Goal: Information Seeking & Learning: Learn about a topic

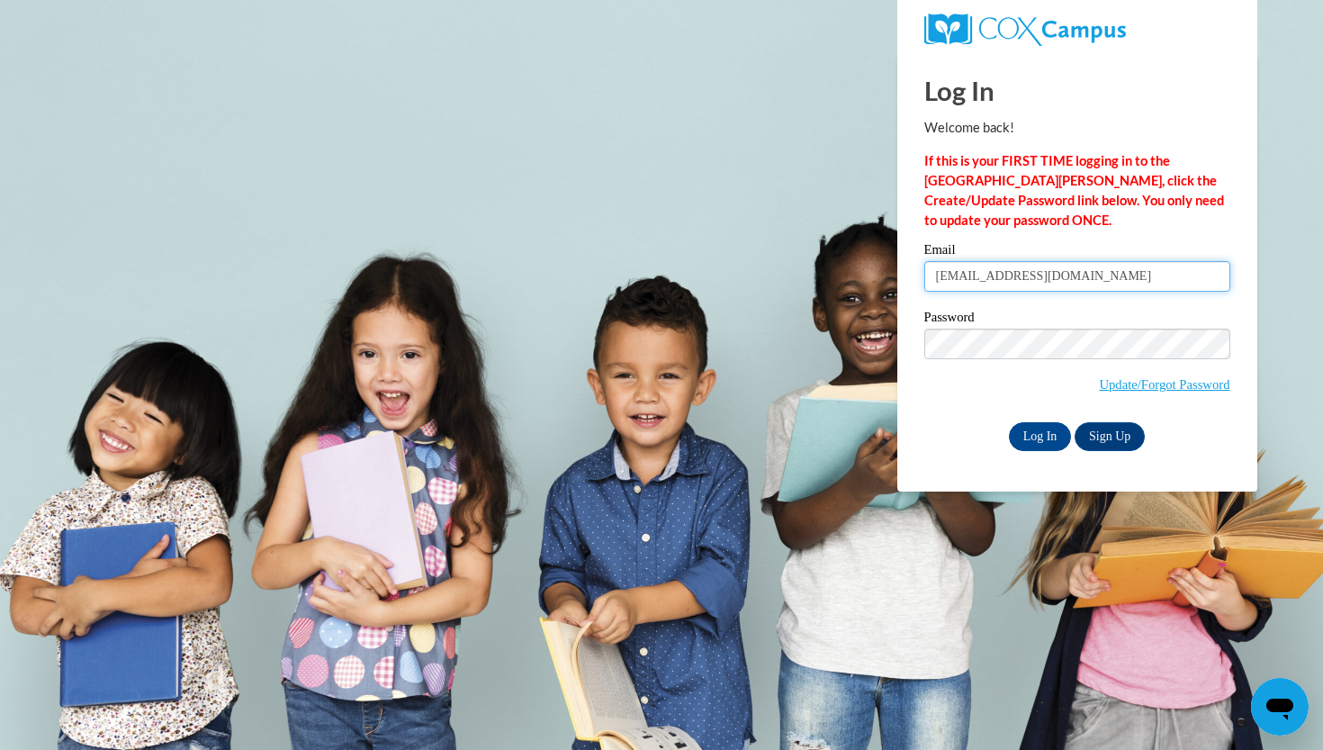
type input "mayesjamylon@gmail.com"
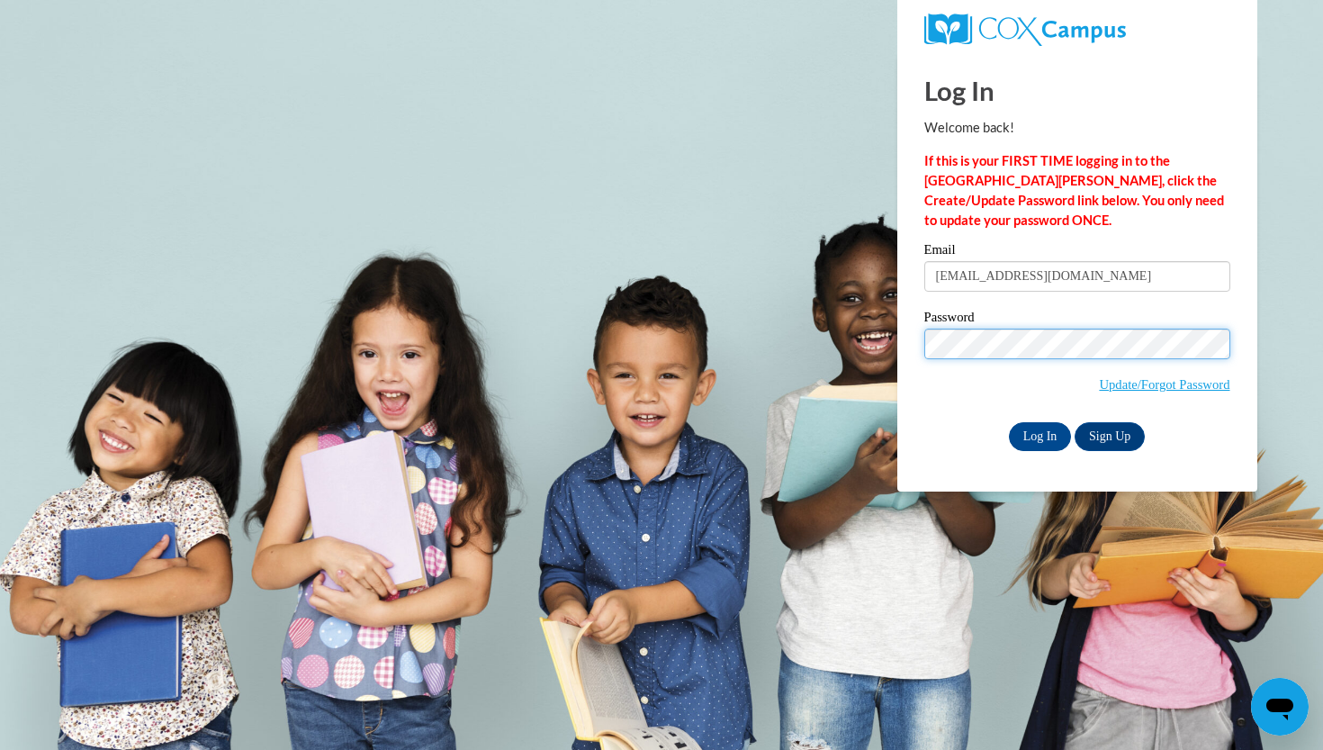
click at [1038, 433] on input "Log In" at bounding box center [1040, 436] width 63 height 29
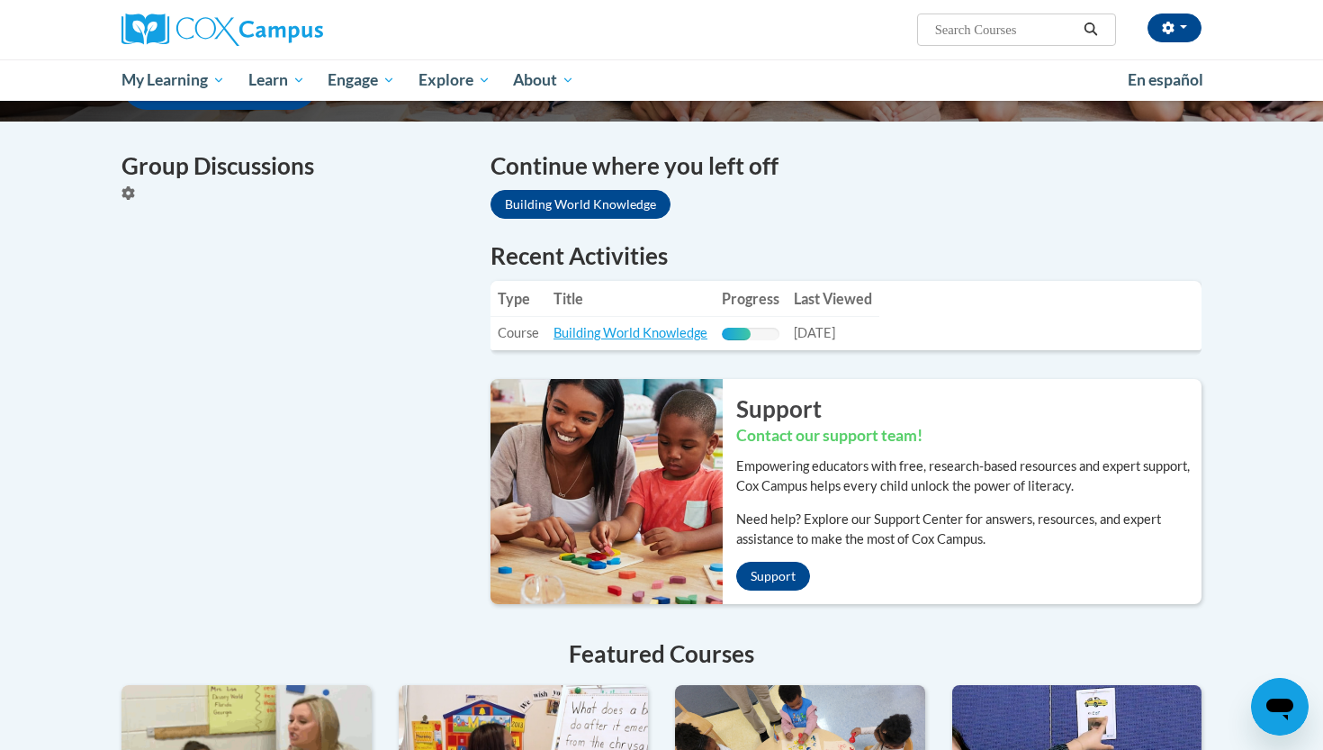
scroll to position [536, 0]
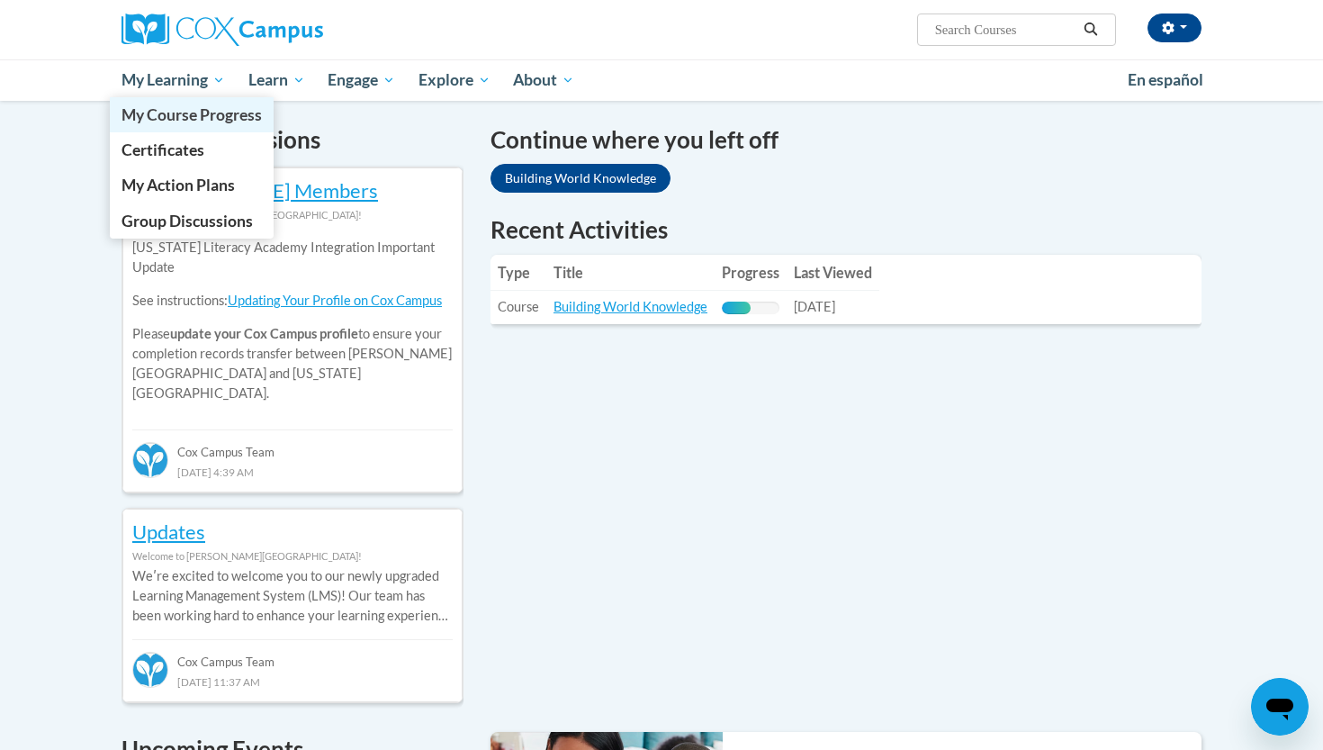
click at [202, 105] on span "My Course Progress" at bounding box center [191, 114] width 140 height 19
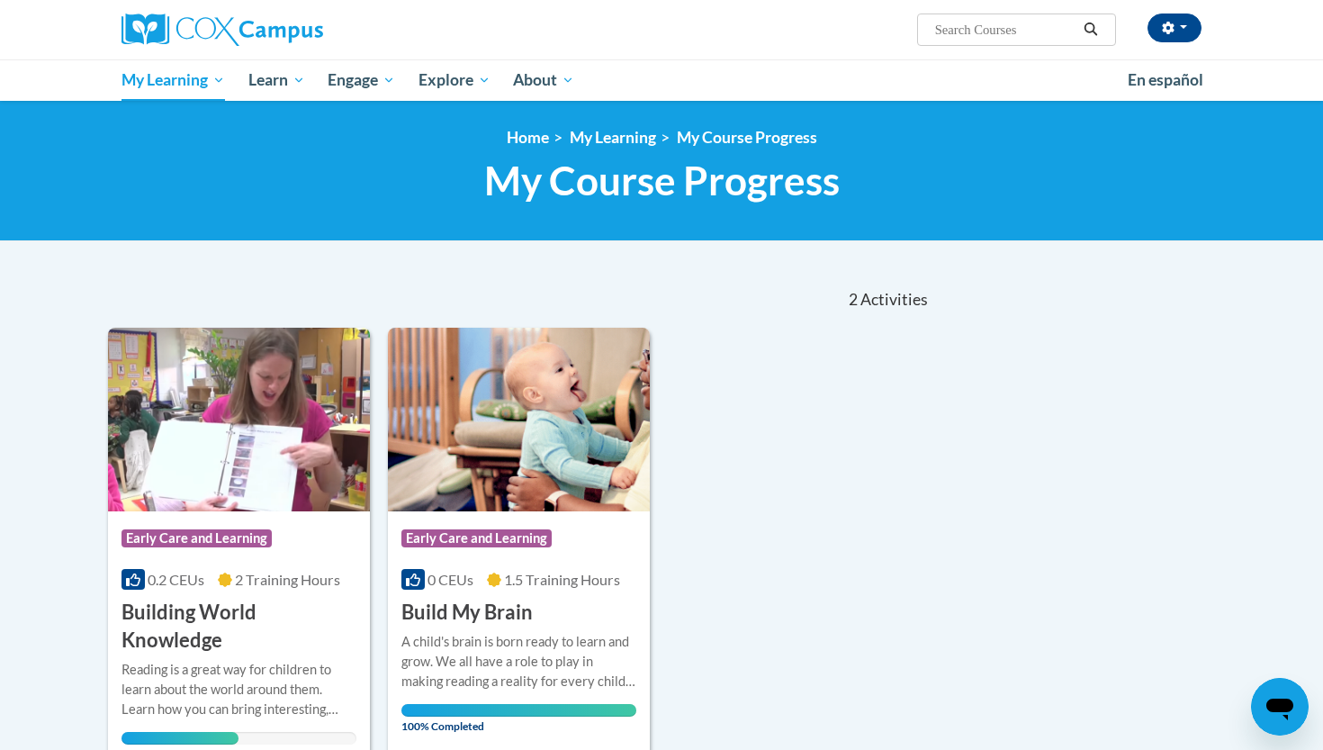
click at [204, 570] on div "0.2 CEUs 2 Training Hours" at bounding box center [238, 580] width 235 height 20
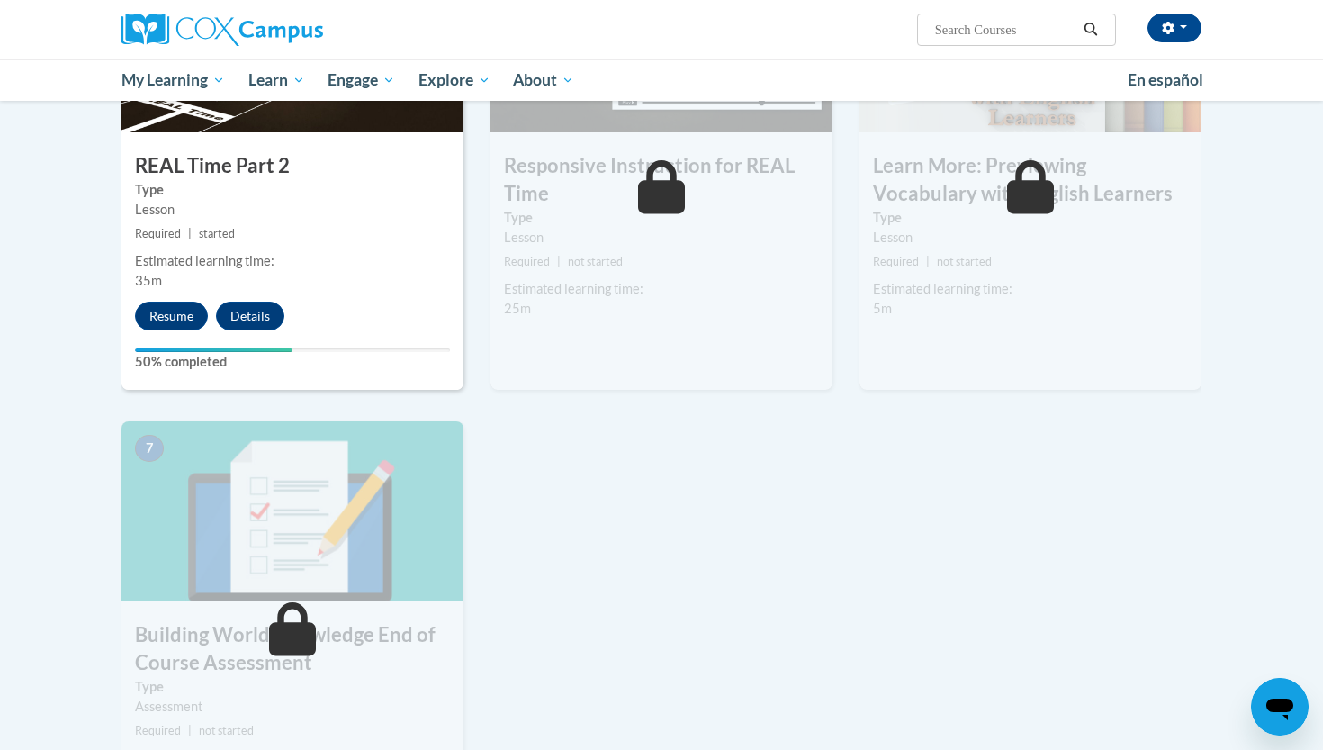
scroll to position [1085, 0]
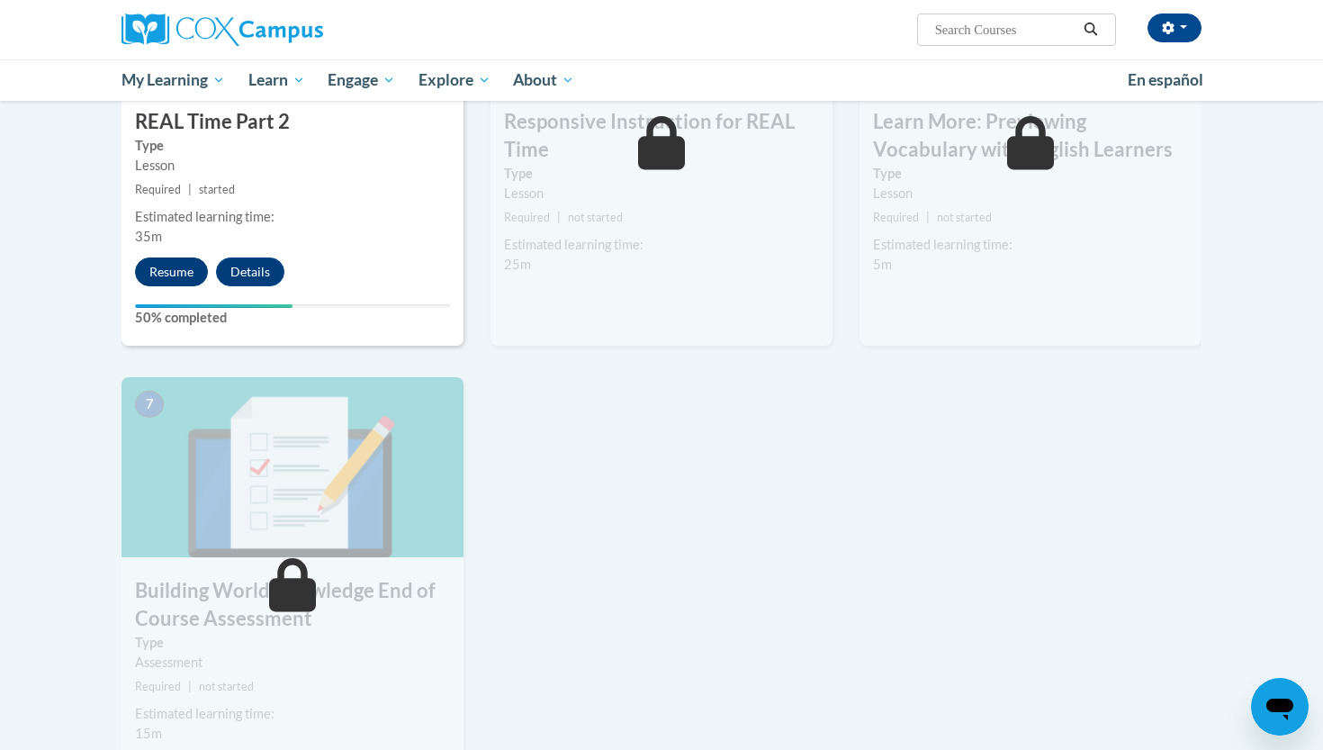
click at [182, 262] on button "Resume" at bounding box center [171, 271] width 73 height 29
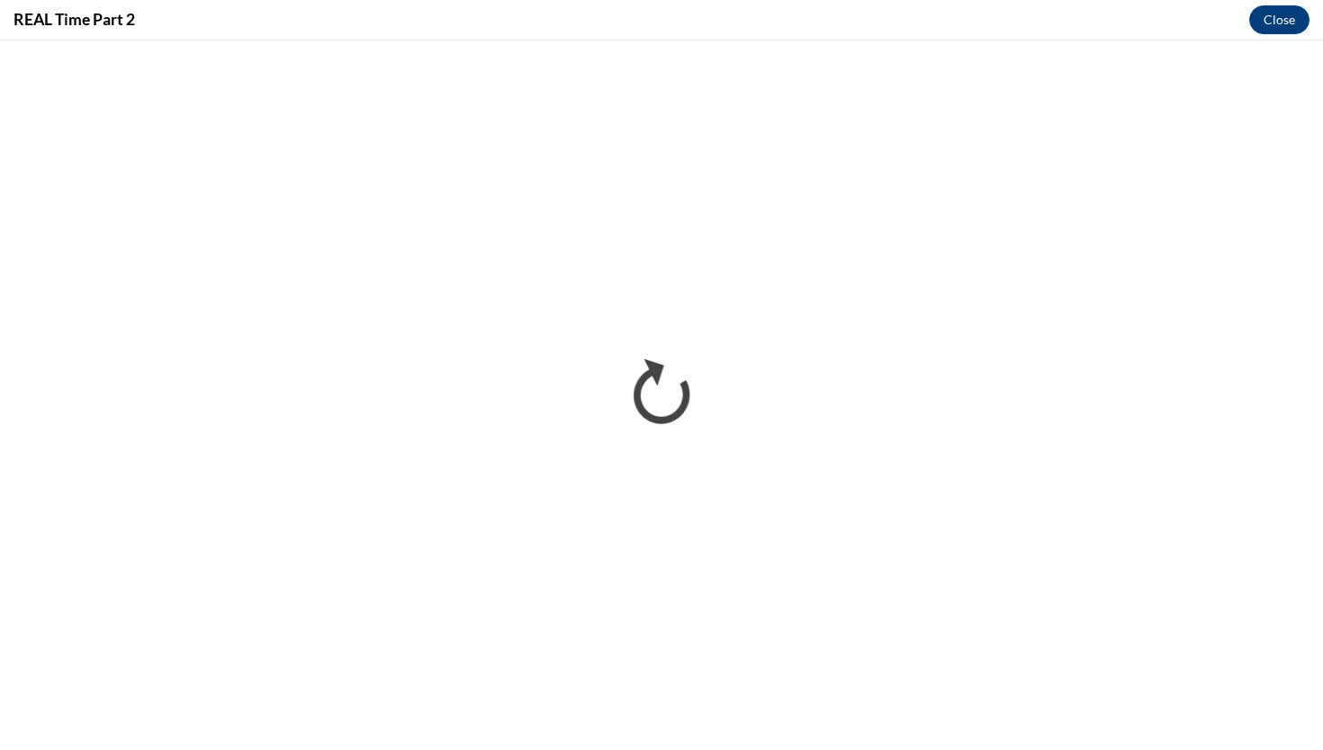
scroll to position [0, 0]
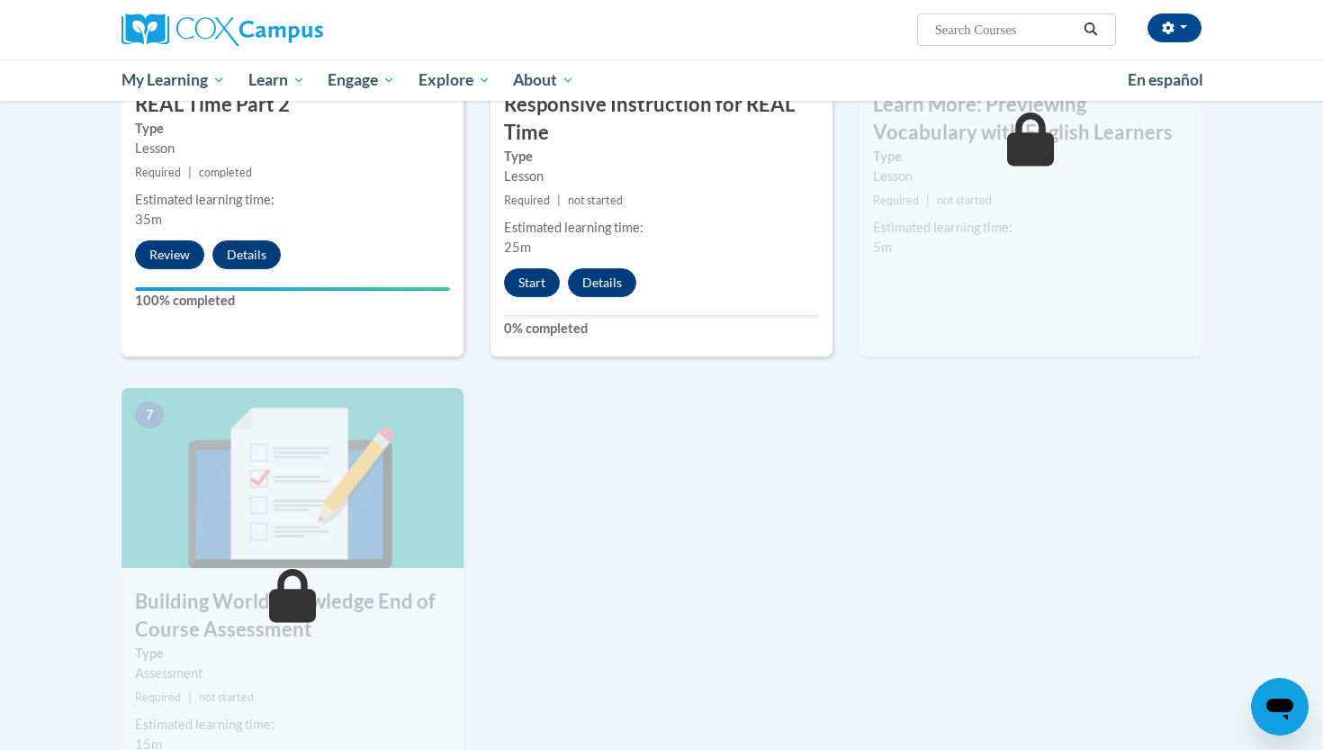
scroll to position [1102, 0]
click at [522, 273] on button "Start" at bounding box center [532, 282] width 56 height 29
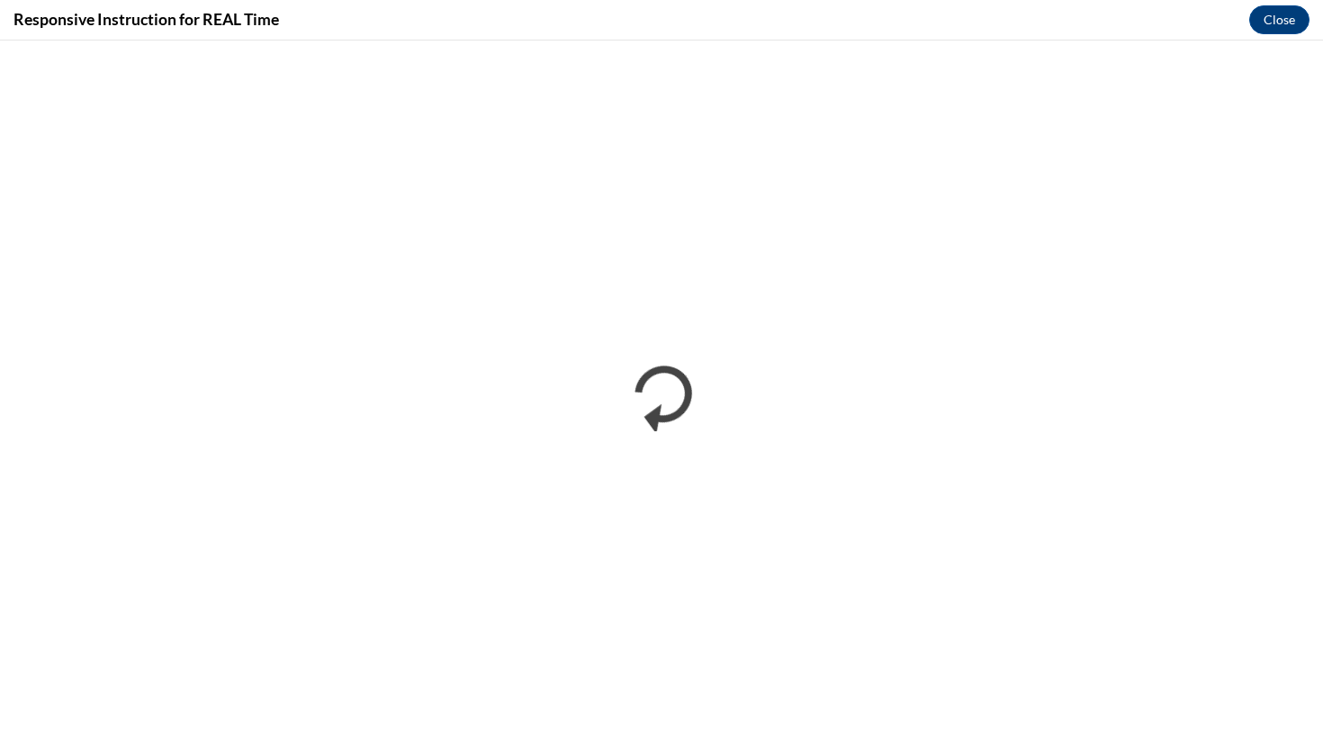
scroll to position [0, 0]
